Goal: Information Seeking & Learning: Learn about a topic

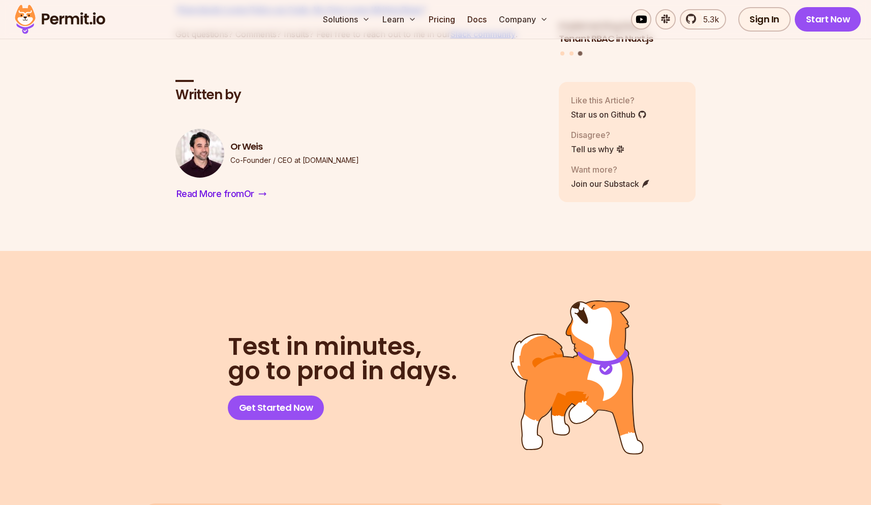
scroll to position [5109, 0]
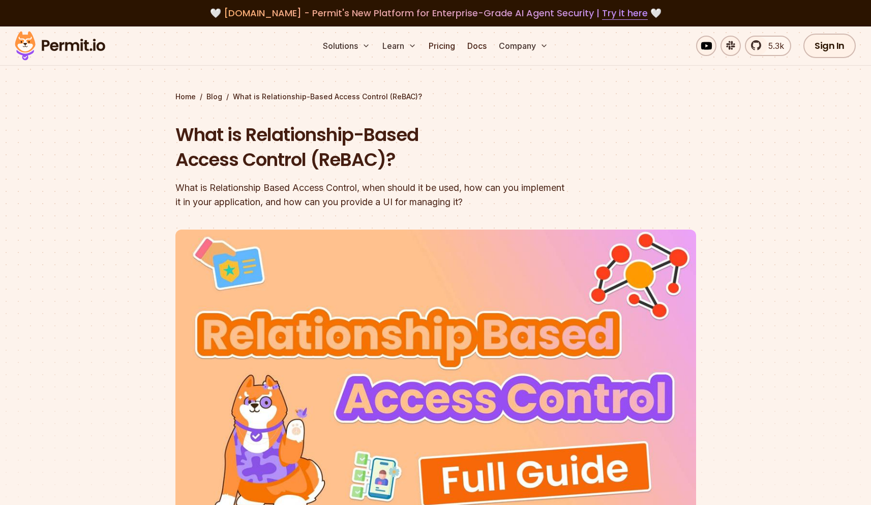
click at [452, 188] on div "What is Relationship Based Access Control, when should it be used, how can you …" at bounding box center [370, 195] width 391 height 28
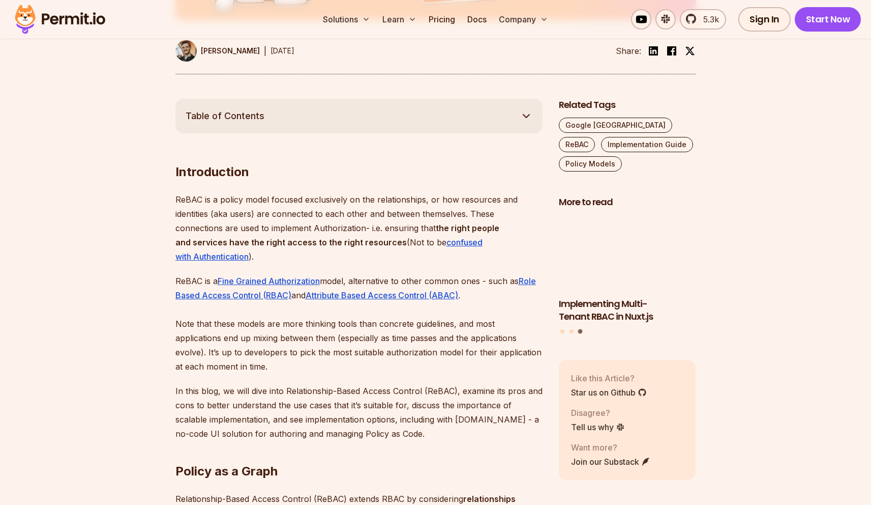
scroll to position [502, 0]
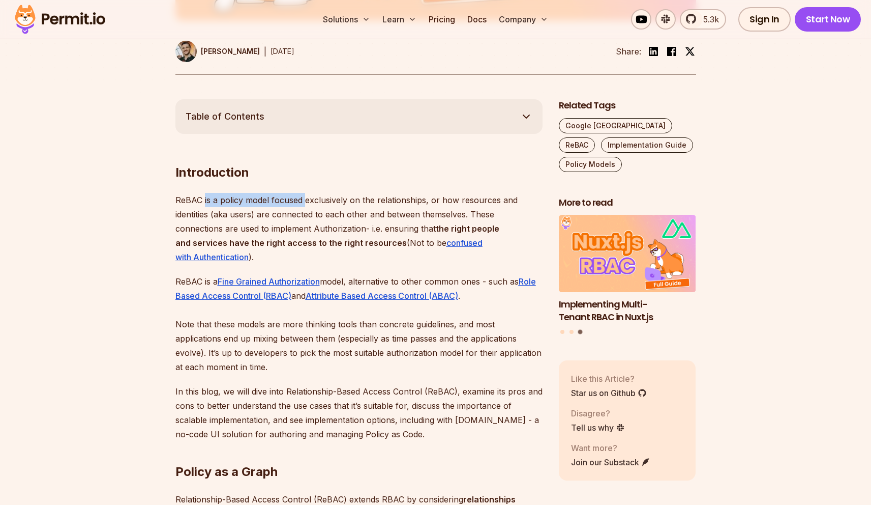
drag, startPoint x: 204, startPoint y: 201, endPoint x: 304, endPoint y: 202, distance: 100.2
click at [304, 202] on p "ReBAC is a policy model focused exclusively on the relationships, or how resour…" at bounding box center [358, 228] width 367 height 71
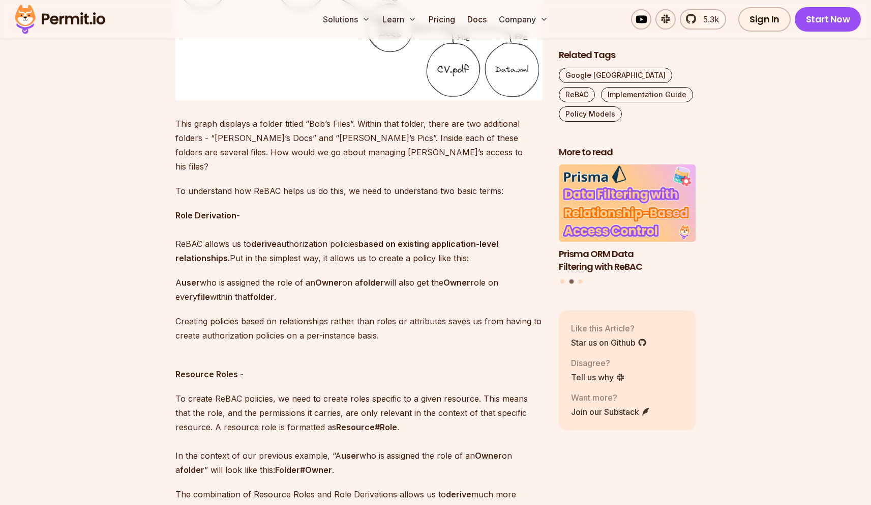
scroll to position [1395, 0]
